Goal: Information Seeking & Learning: Learn about a topic

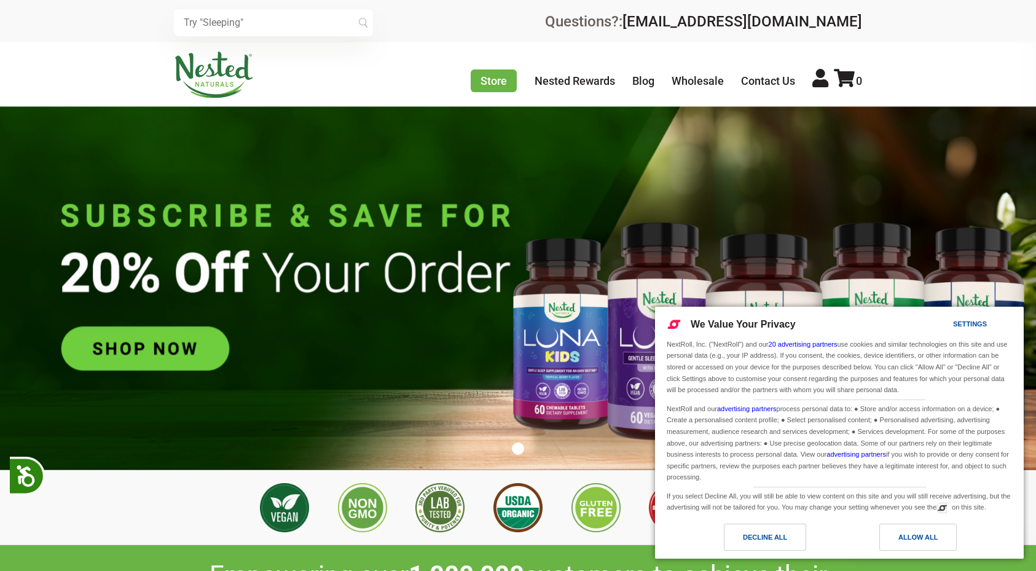
scroll to position [0, 431]
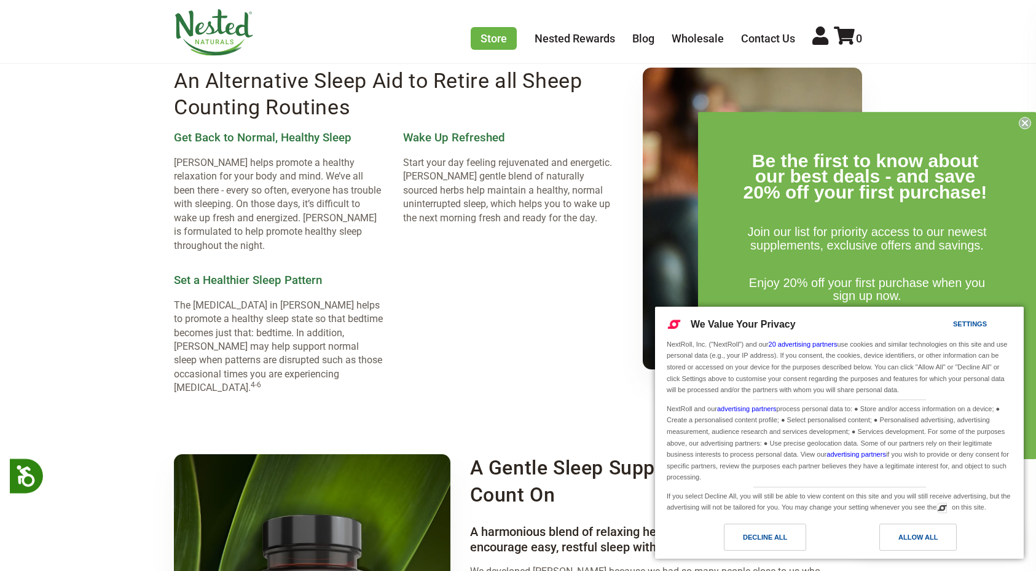
scroll to position [1713, 0]
